Goal: Task Accomplishment & Management: Manage account settings

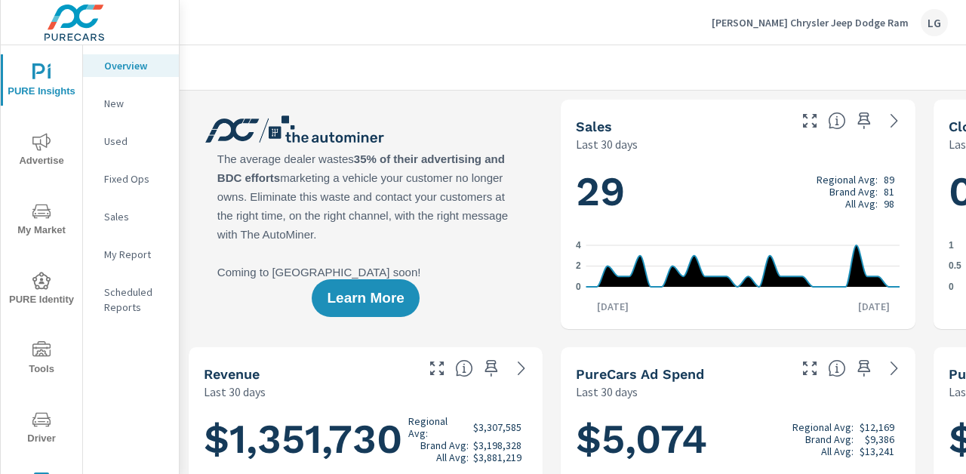
scroll to position [1, 0]
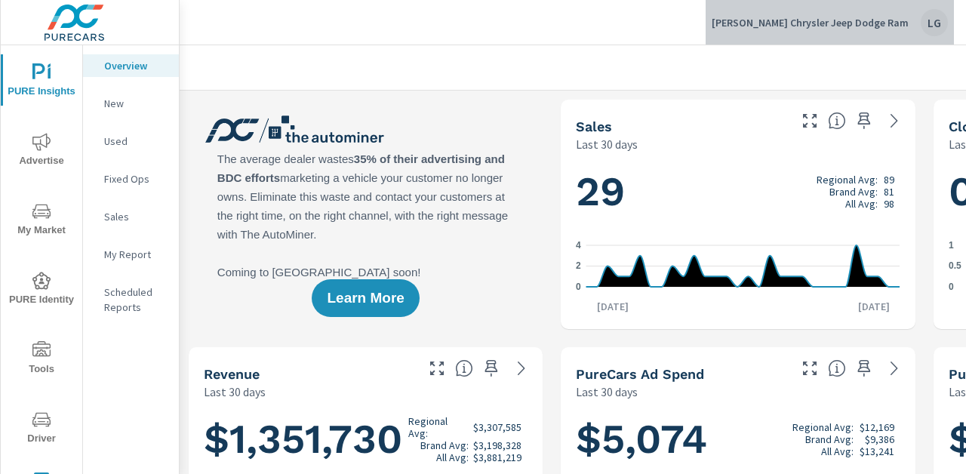
click at [938, 27] on div "LG" at bounding box center [933, 22] width 27 height 27
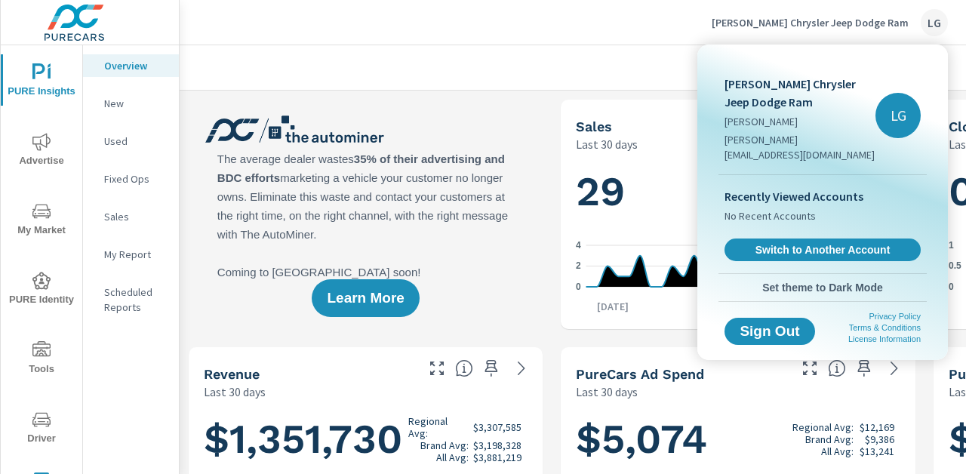
click at [538, 56] on div at bounding box center [483, 237] width 966 height 474
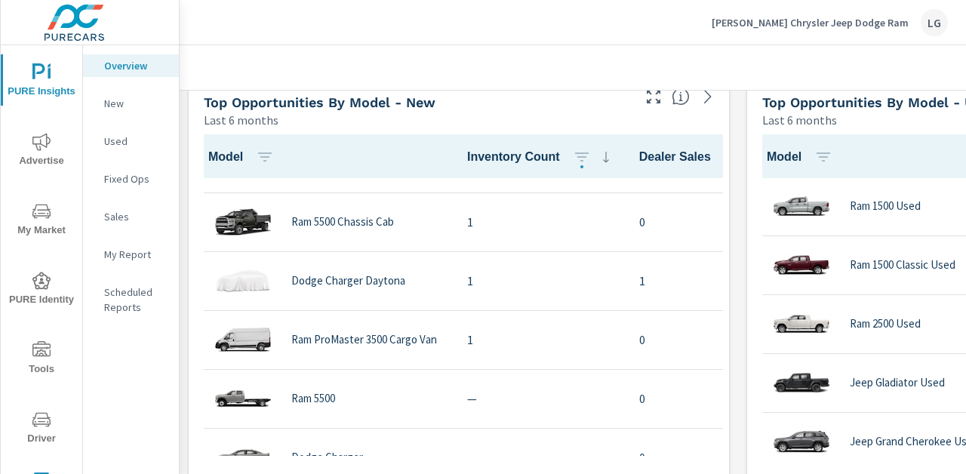
scroll to position [1209, 0]
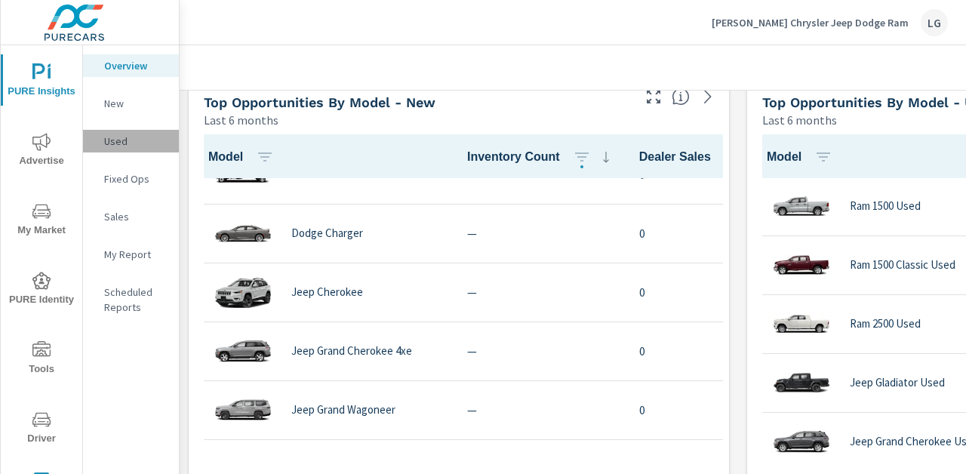
click at [115, 138] on p "Used" at bounding box center [135, 141] width 63 height 15
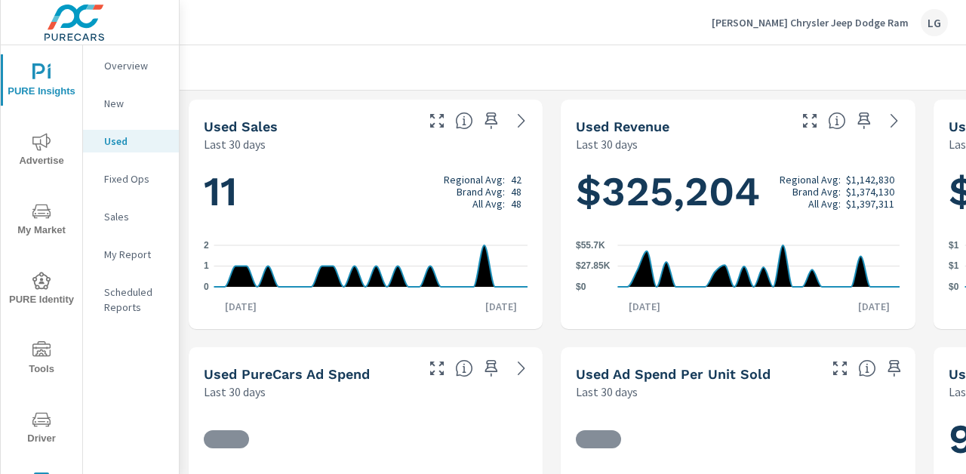
scroll to position [1, 0]
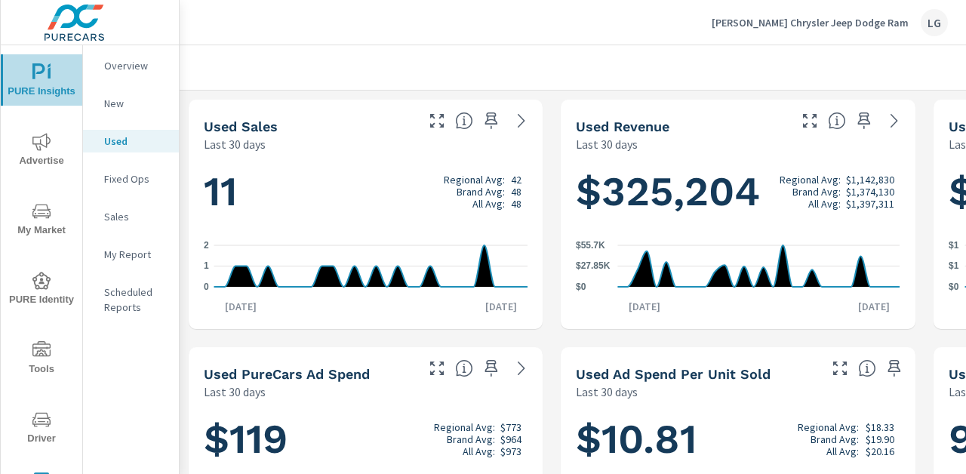
click at [42, 84] on span "PURE Insights" at bounding box center [41, 81] width 72 height 37
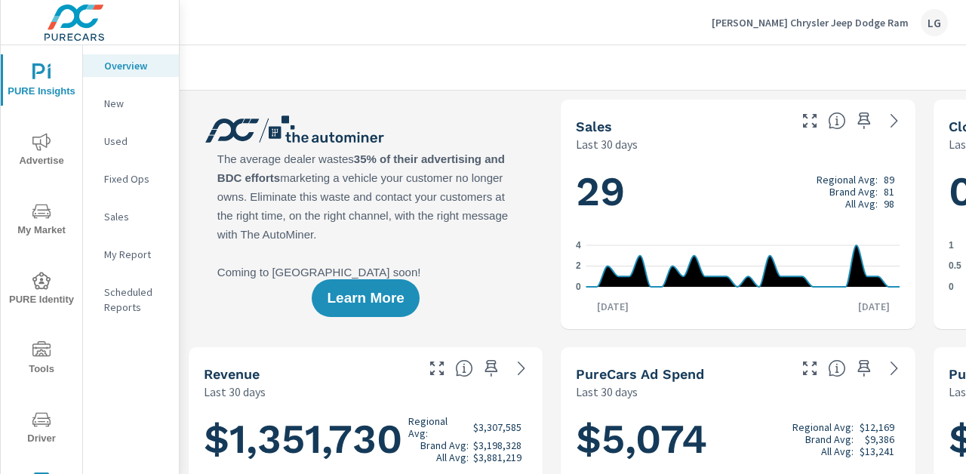
scroll to position [1, 0]
click at [851, 29] on div "[PERSON_NAME] Chrysler Jeep Dodge Ram LG" at bounding box center [829, 22] width 236 height 27
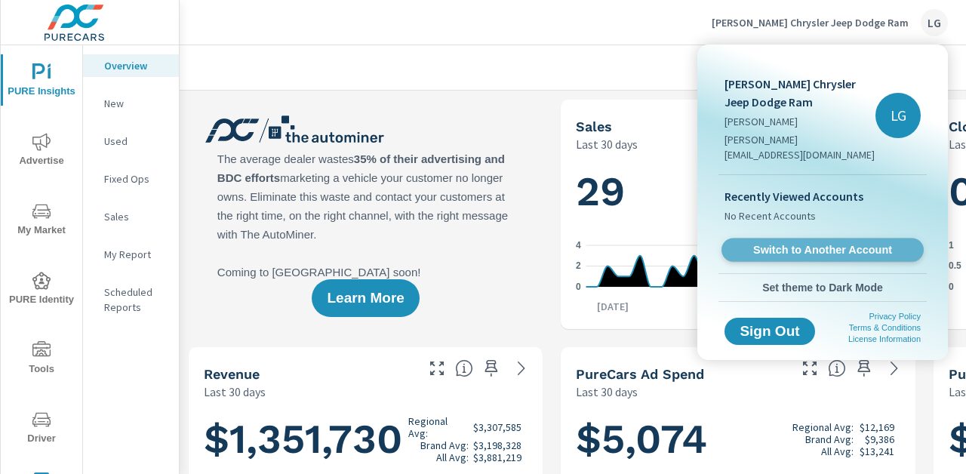
click at [761, 243] on span "Switch to Another Account" at bounding box center [821, 250] width 185 height 14
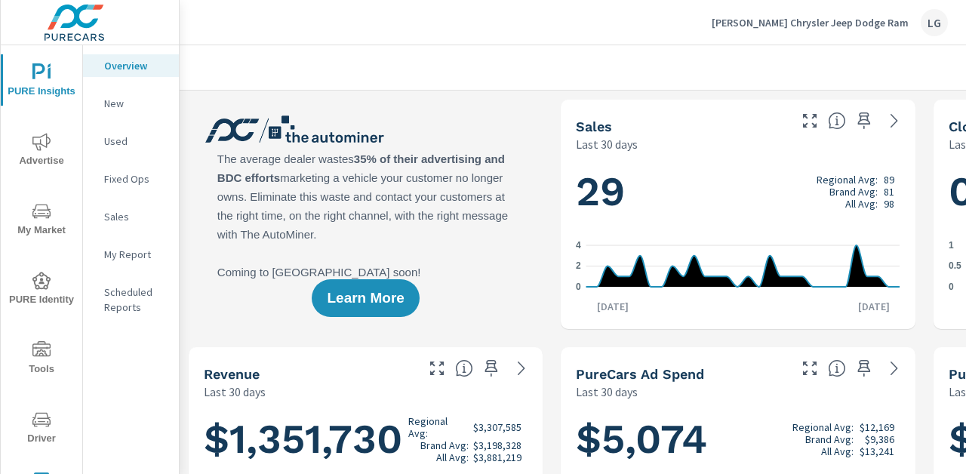
scroll to position [1, 0]
